Goal: Navigation & Orientation: Find specific page/section

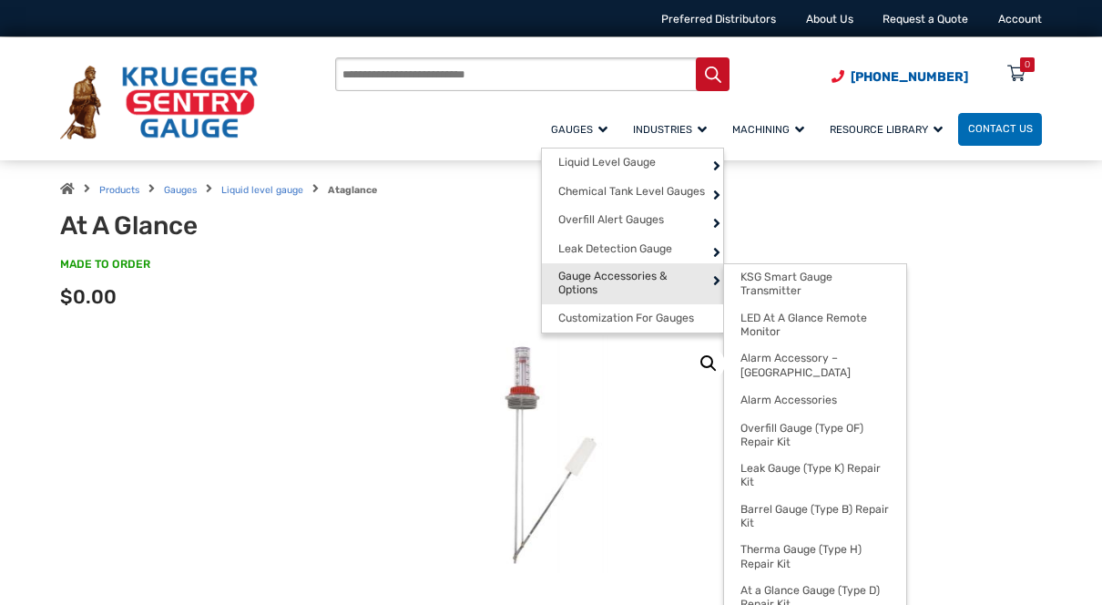
click at [615, 270] on span "Gauge Accessories & Options" at bounding box center [632, 284] width 149 height 28
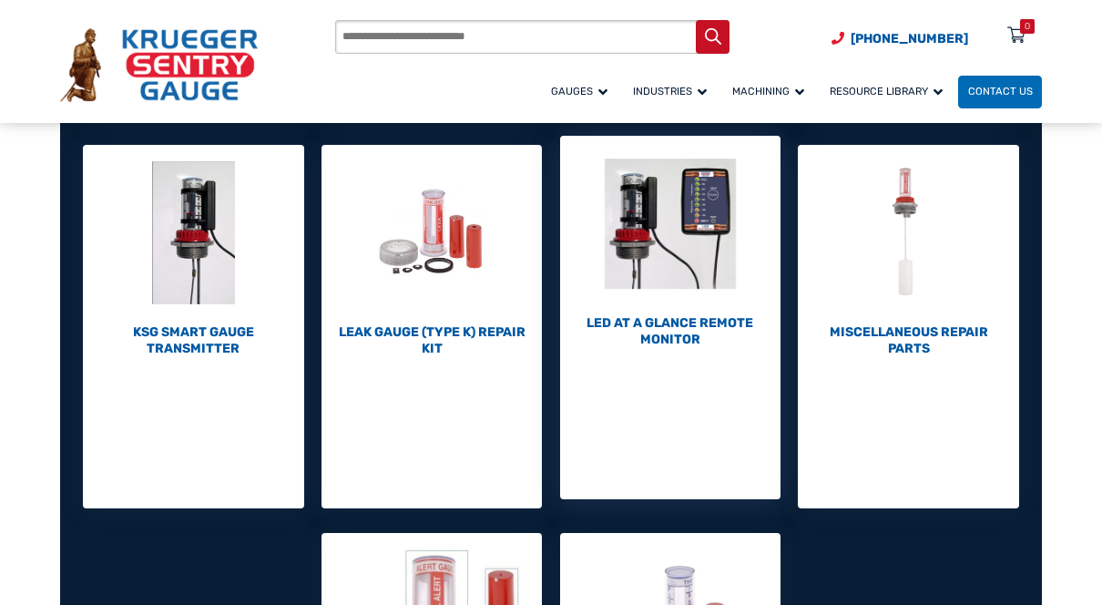
scroll to position [606, 0]
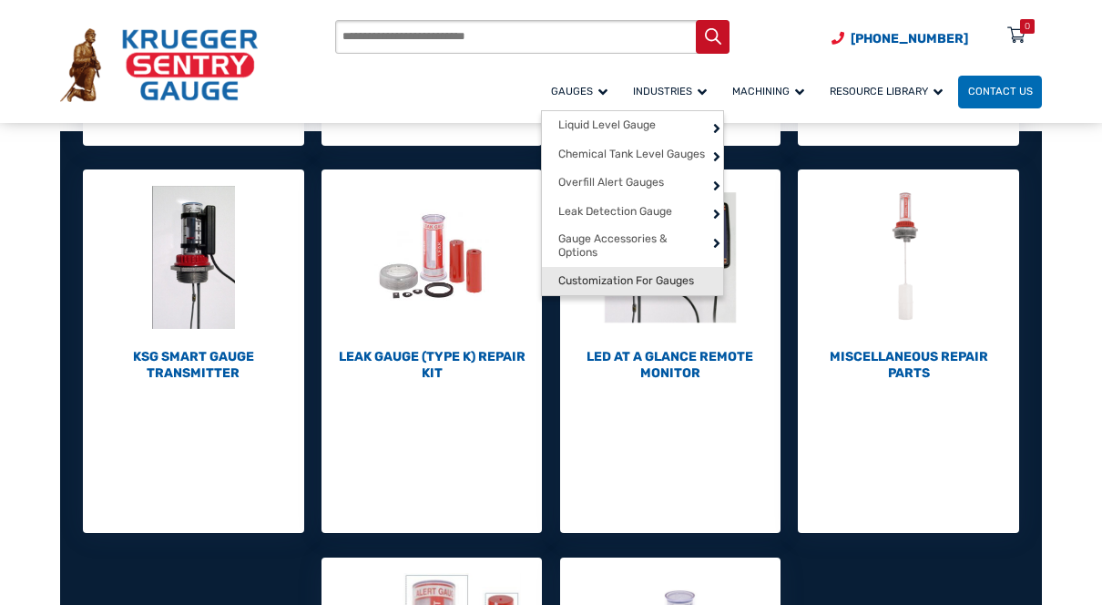
click at [654, 284] on span "Customization For Gauges" at bounding box center [626, 281] width 136 height 14
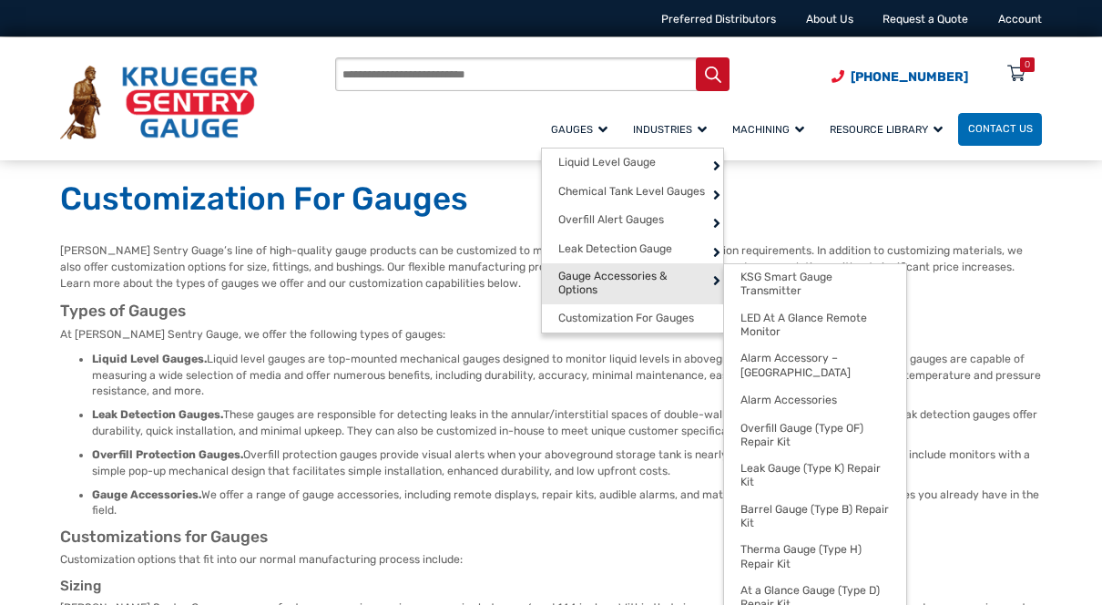
click at [618, 277] on span "Gauge Accessories & Options" at bounding box center [632, 284] width 149 height 28
